Goal: Task Accomplishment & Management: Complete application form

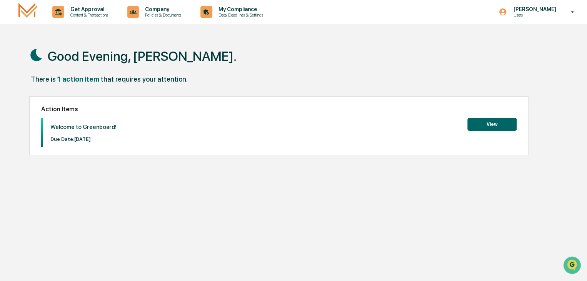
click at [490, 127] on button "View" at bounding box center [491, 124] width 49 height 13
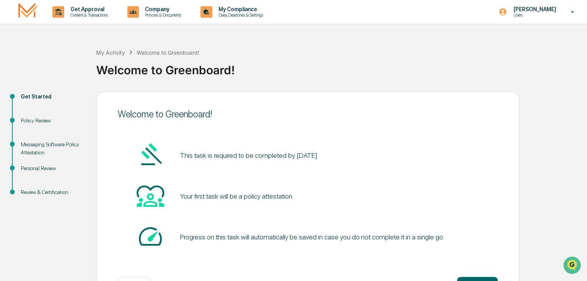
scroll to position [29, 0]
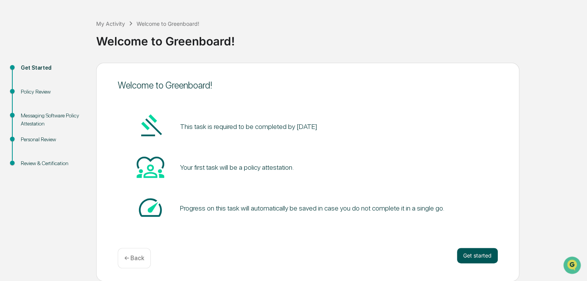
click at [473, 252] on button "Get started" at bounding box center [477, 255] width 41 height 15
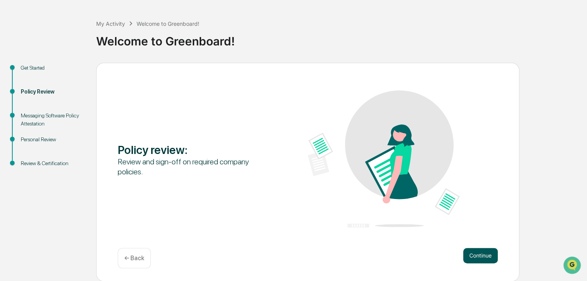
click at [476, 255] on button "Continue" at bounding box center [480, 255] width 35 height 15
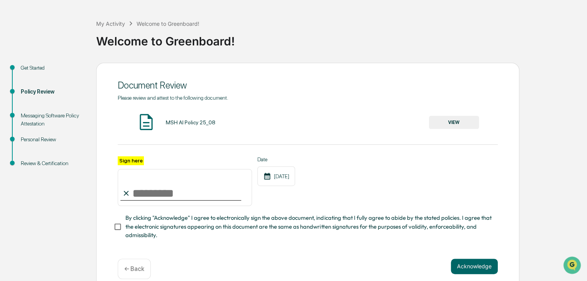
click at [135, 197] on input "Sign here" at bounding box center [185, 187] width 134 height 37
type input "**********"
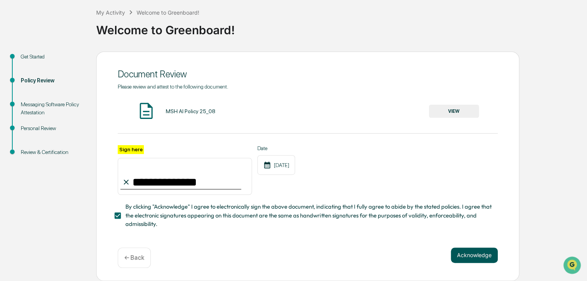
click at [475, 257] on button "Acknowledge" at bounding box center [474, 254] width 47 height 15
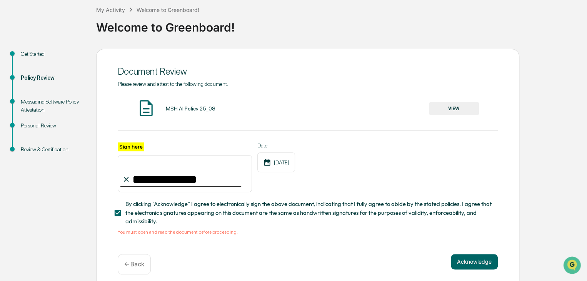
click at [460, 110] on button "VIEW" at bounding box center [454, 108] width 50 height 13
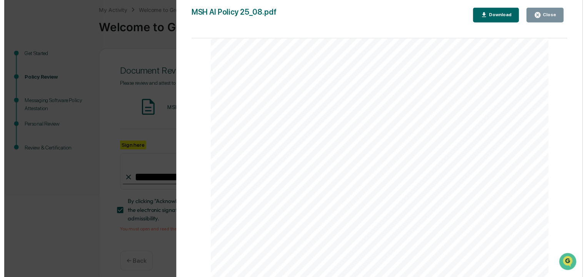
scroll to position [52, 0]
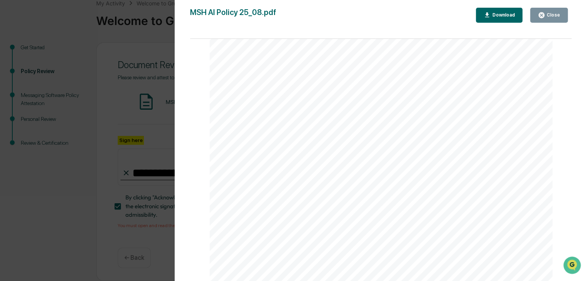
click at [552, 18] on div "Close" at bounding box center [549, 15] width 22 height 7
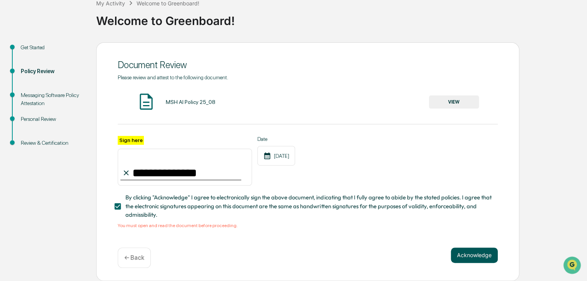
click at [466, 257] on button "Acknowledge" at bounding box center [474, 254] width 47 height 15
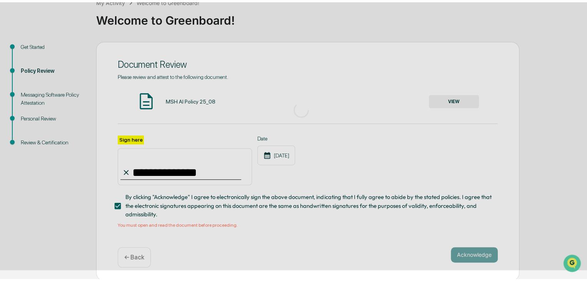
scroll to position [29, 0]
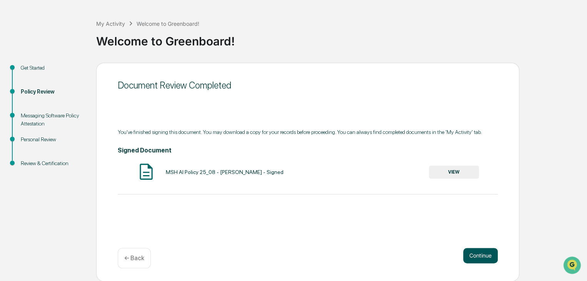
click at [477, 257] on button "Continue" at bounding box center [480, 255] width 35 height 15
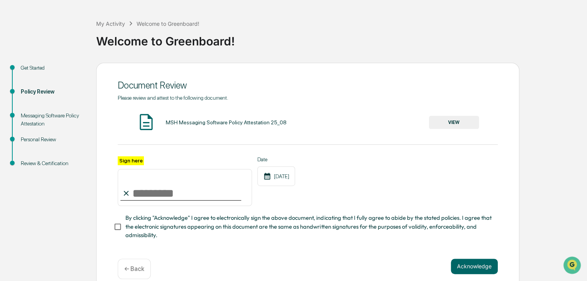
click at [459, 125] on button "VIEW" at bounding box center [454, 122] width 50 height 13
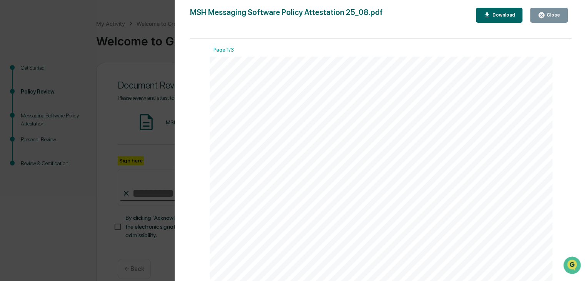
click at [550, 16] on div "Close" at bounding box center [552, 14] width 15 height 5
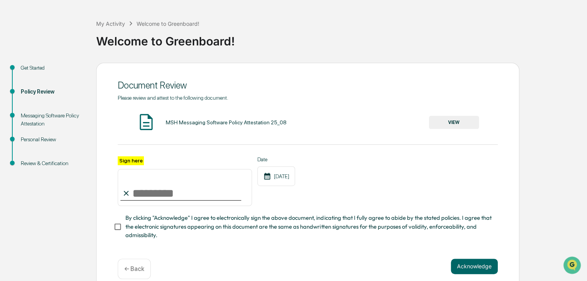
click at [157, 193] on input "Sign here" at bounding box center [185, 187] width 134 height 37
type input "**********"
click at [477, 265] on button "Acknowledge" at bounding box center [474, 265] width 47 height 15
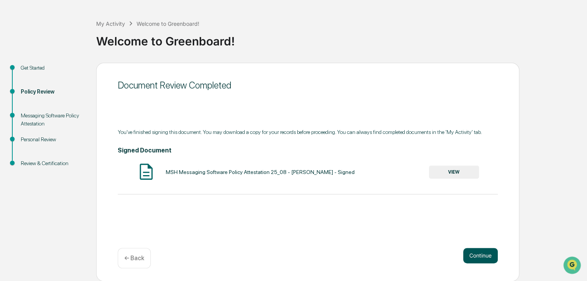
click at [478, 260] on button "Continue" at bounding box center [480, 255] width 35 height 15
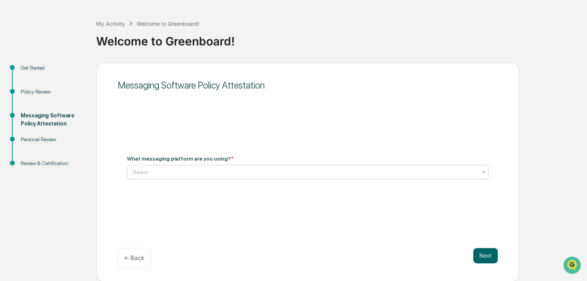
click at [143, 173] on div at bounding box center [305, 172] width 344 height 8
click at [162, 176] on div at bounding box center [305, 172] width 344 height 8
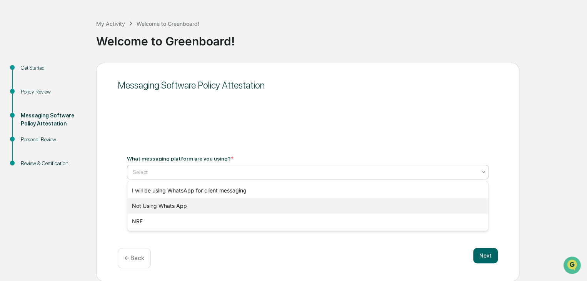
click at [145, 208] on div "Not Using Whats App" at bounding box center [307, 205] width 361 height 15
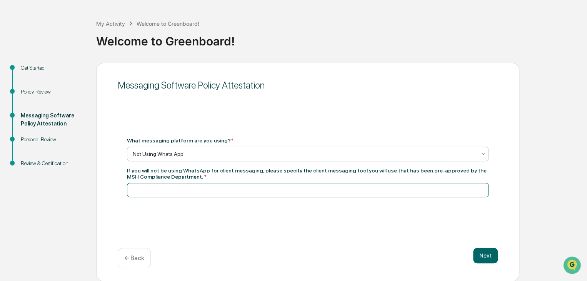
click at [152, 190] on input at bounding box center [308, 190] width 362 height 14
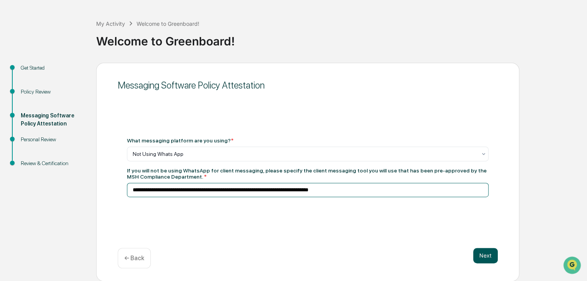
type input "**********"
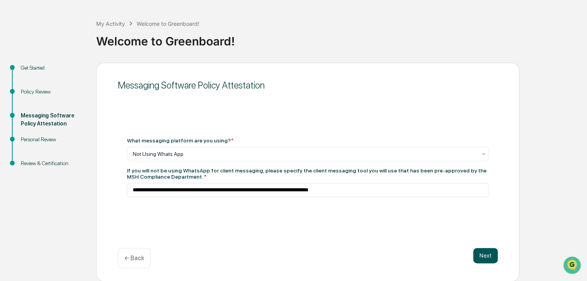
click at [485, 257] on button "Next" at bounding box center [485, 255] width 25 height 15
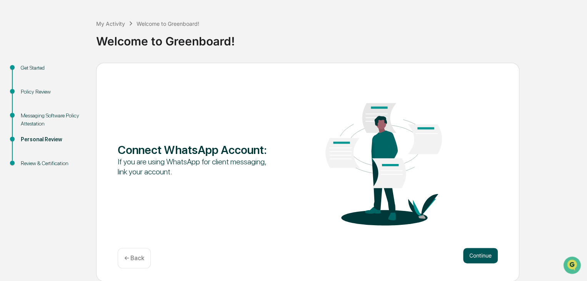
click at [482, 250] on button "Continue" at bounding box center [480, 255] width 35 height 15
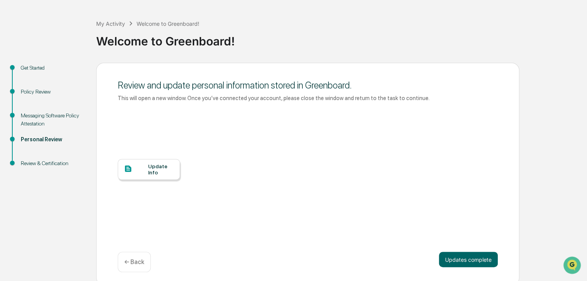
click at [153, 168] on div "Update Info" at bounding box center [161, 169] width 26 height 12
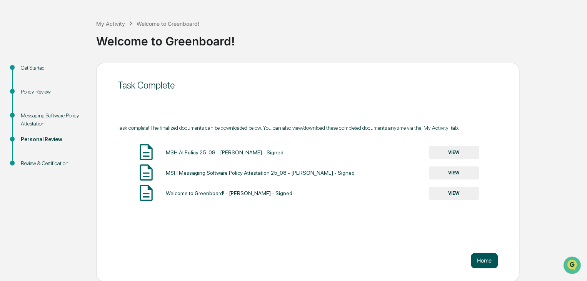
click at [493, 262] on button "Home" at bounding box center [484, 260] width 27 height 15
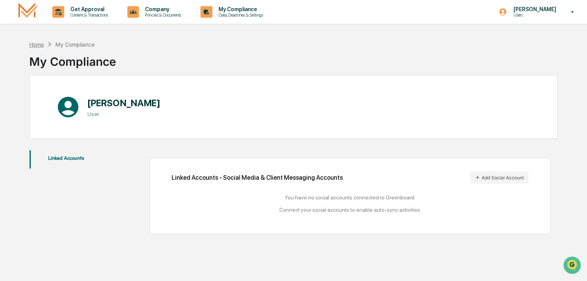
click at [37, 45] on div "Home" at bounding box center [36, 44] width 15 height 7
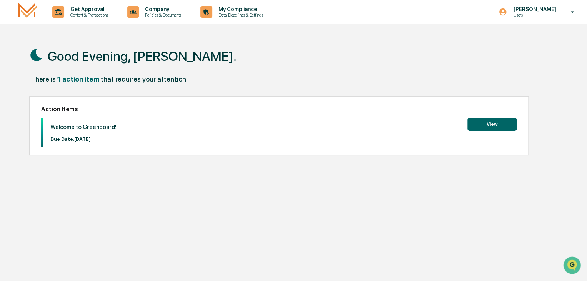
click at [495, 124] on button "View" at bounding box center [491, 124] width 49 height 13
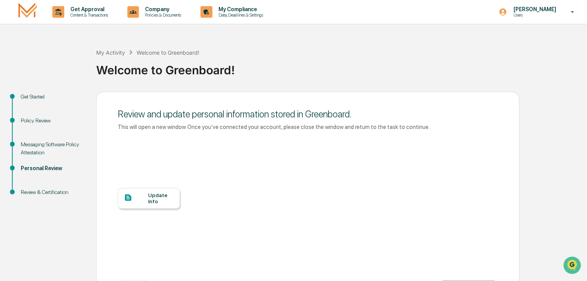
scroll to position [33, 0]
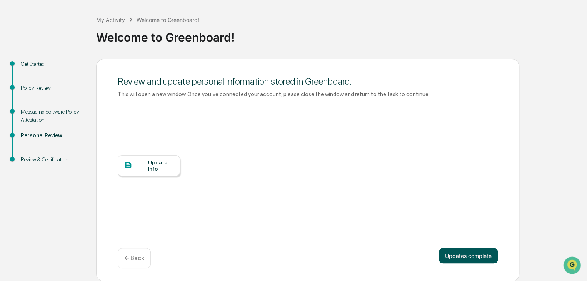
click at [467, 257] on button "Updates complete" at bounding box center [468, 255] width 59 height 15
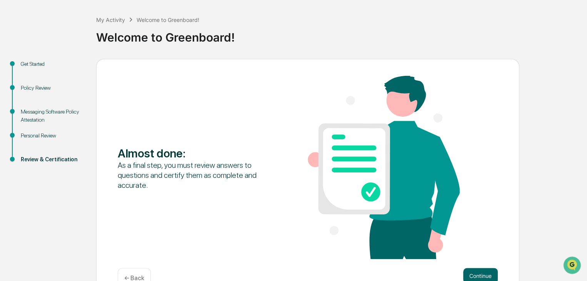
scroll to position [53, 0]
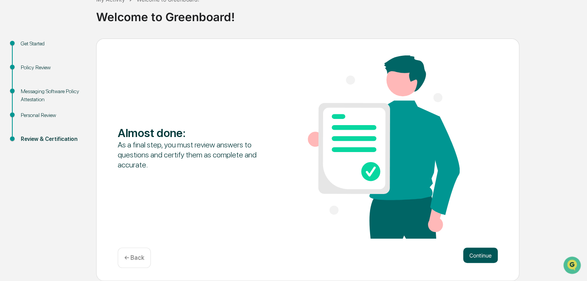
click at [485, 253] on button "Continue" at bounding box center [480, 254] width 35 height 15
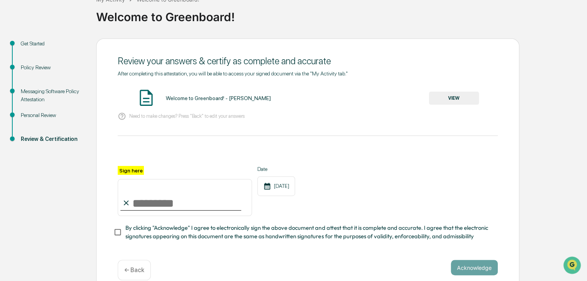
click at [449, 97] on button "VIEW" at bounding box center [454, 98] width 50 height 13
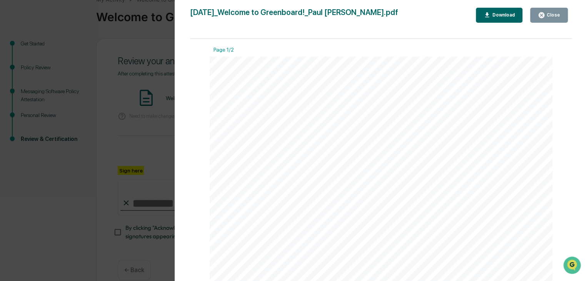
click at [548, 19] on button "Close" at bounding box center [549, 15] width 38 height 15
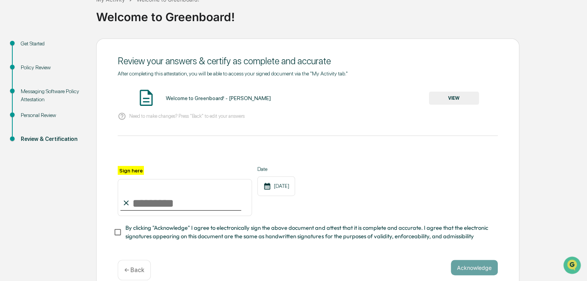
click at [140, 207] on input "Sign here" at bounding box center [185, 197] width 134 height 37
type input "**********"
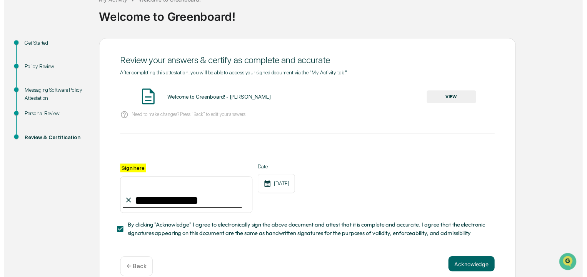
scroll to position [68, 0]
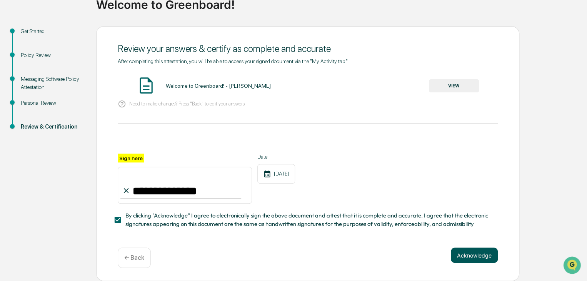
click at [483, 258] on button "Acknowledge" at bounding box center [474, 254] width 47 height 15
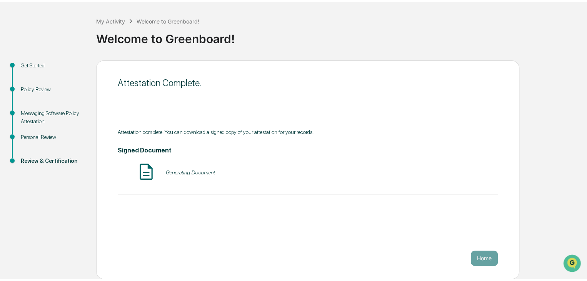
scroll to position [29, 0]
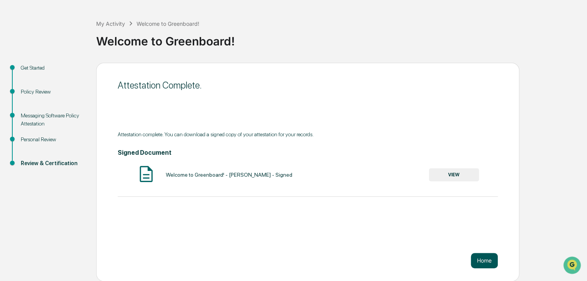
click at [489, 260] on button "Home" at bounding box center [484, 260] width 27 height 15
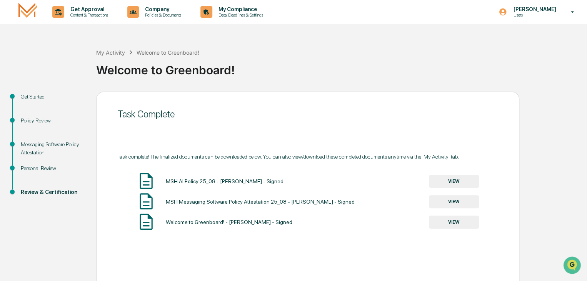
scroll to position [29, 0]
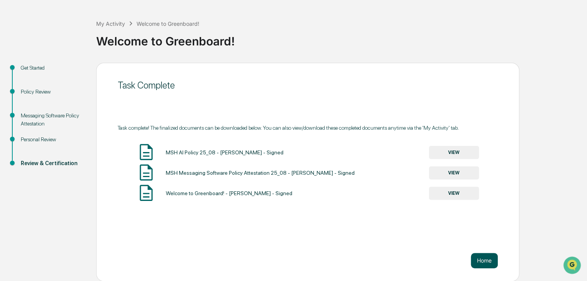
click at [482, 260] on button "Home" at bounding box center [484, 260] width 27 height 15
